Goal: Find specific page/section: Find specific page/section

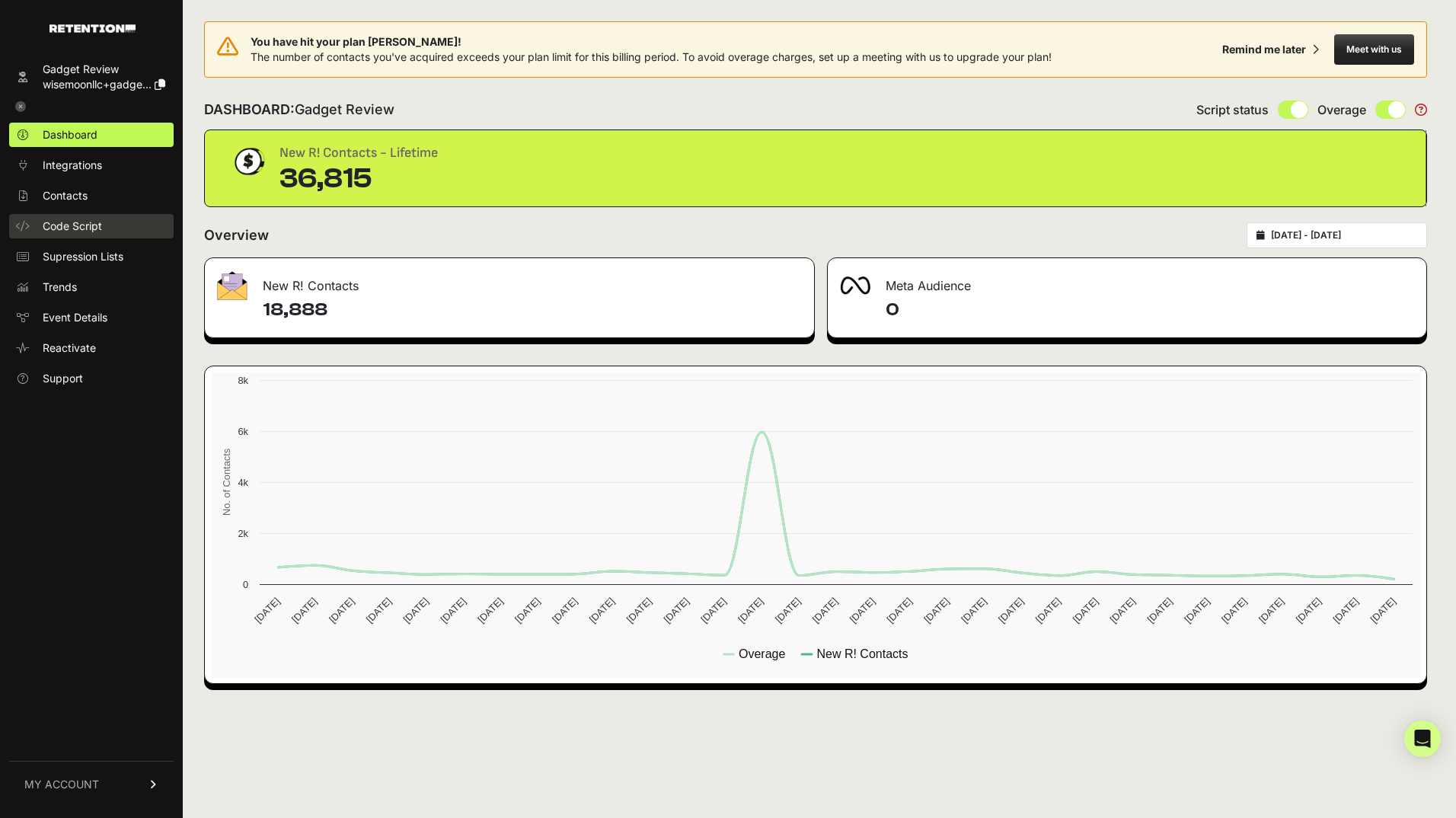
click at [81, 230] on span "Code Script" at bounding box center [73, 226] width 60 height 15
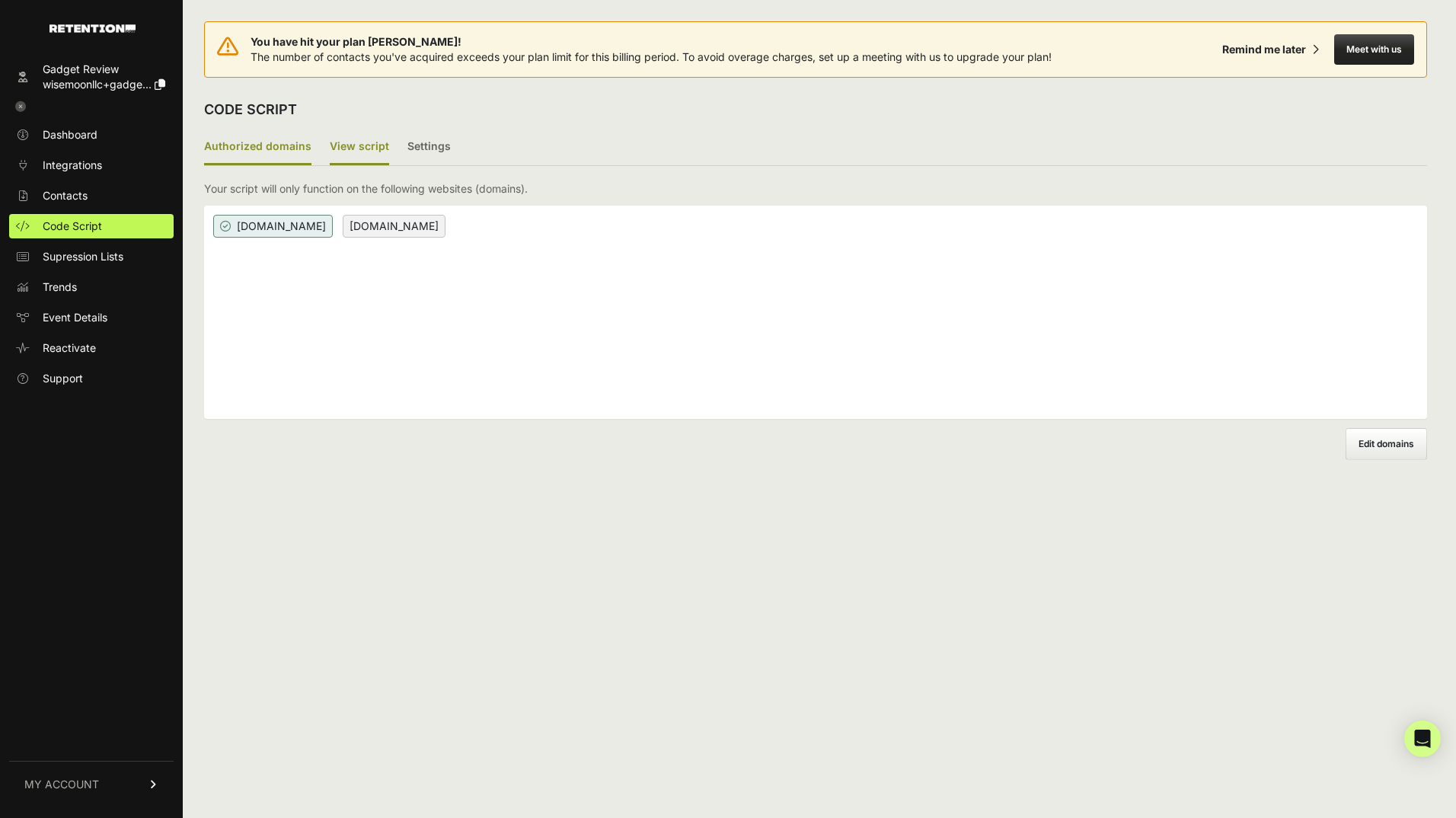
click at [355, 150] on label "View script" at bounding box center [360, 147] width 60 height 35
click at [0, 0] on input "View script" at bounding box center [0, 0] width 0 height 0
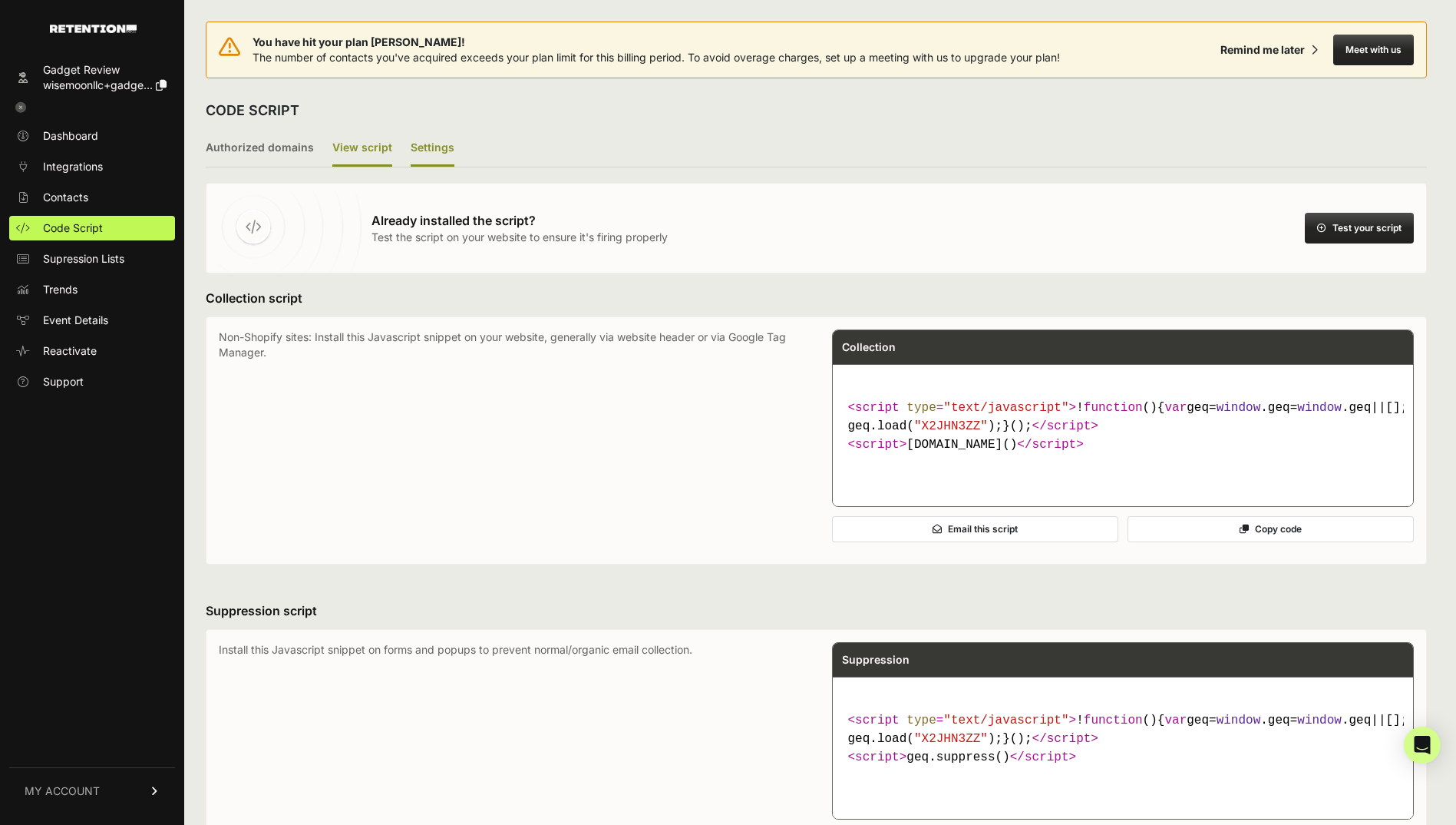
click at [424, 154] on label "Settings" at bounding box center [432, 149] width 44 height 36
click at [0, 0] on input "Settings" at bounding box center [0, 0] width 0 height 0
